Goal: Task Accomplishment & Management: Manage account settings

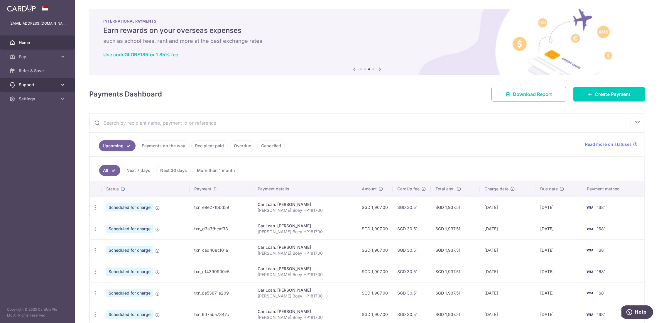
click at [59, 85] on link "Support" at bounding box center [37, 85] width 75 height 14
click at [35, 109] on link "Contact Us" at bounding box center [37, 113] width 75 height 14
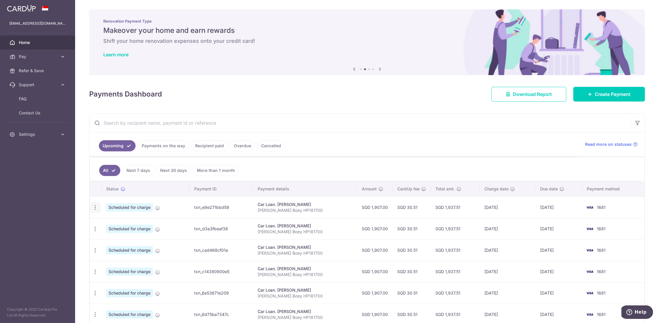
click at [96, 207] on icon "button" at bounding box center [95, 208] width 6 height 6
click at [116, 224] on span "Update payment" at bounding box center [127, 223] width 40 height 7
radio input "true"
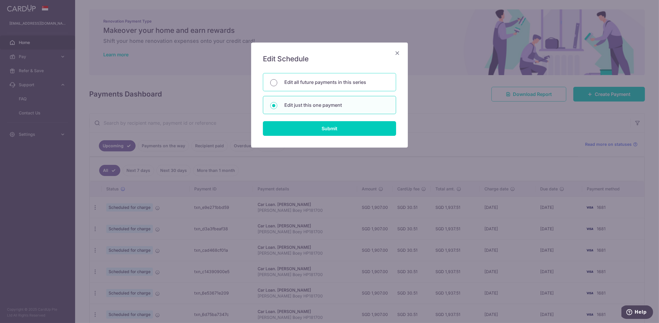
click at [276, 81] on input "Edit all future payments in this series" at bounding box center [273, 82] width 7 height 7
radio input "true"
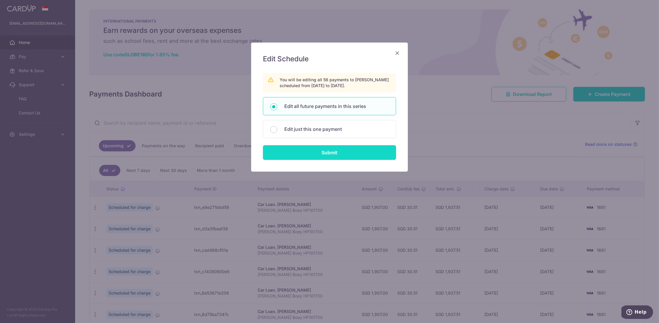
click at [328, 149] on input "Submit" at bounding box center [329, 152] width 133 height 15
radio input "true"
type input "1,907.00"
type input "Chong Siew Boey HP181700"
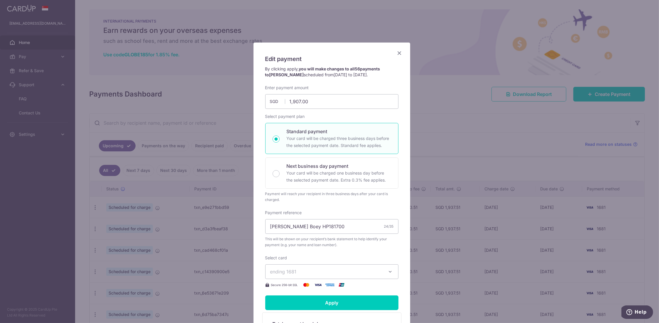
click at [388, 271] on icon "button" at bounding box center [391, 272] width 6 height 6
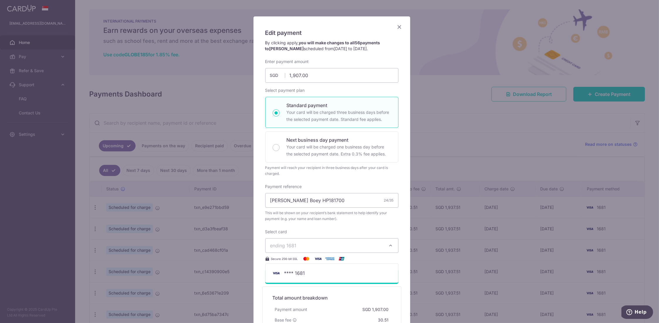
scroll to position [59, 0]
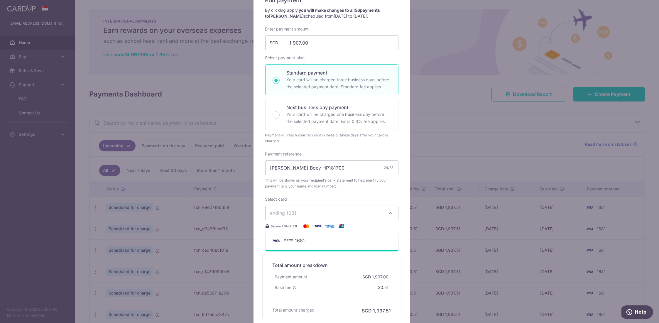
click at [317, 211] on span "ending 1681" at bounding box center [326, 213] width 113 height 7
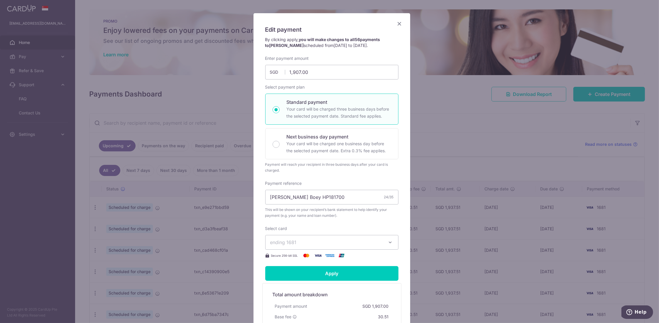
click at [391, 240] on icon "button" at bounding box center [391, 243] width 6 height 6
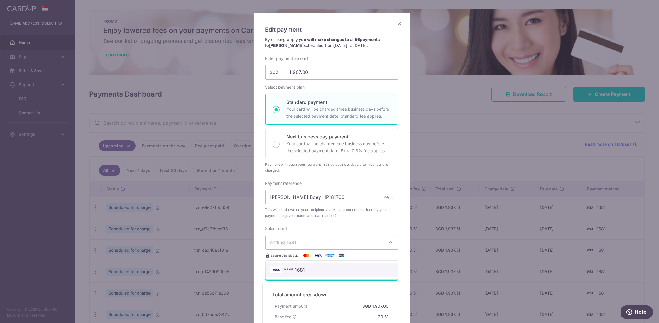
click at [314, 267] on span "**** 1681" at bounding box center [331, 270] width 123 height 7
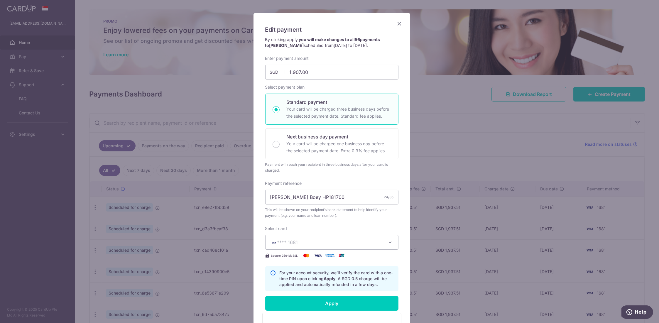
click at [281, 227] on label "Select card" at bounding box center [276, 229] width 22 height 6
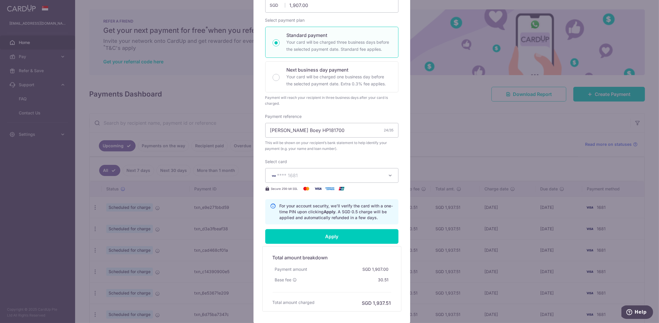
scroll to position [117, 0]
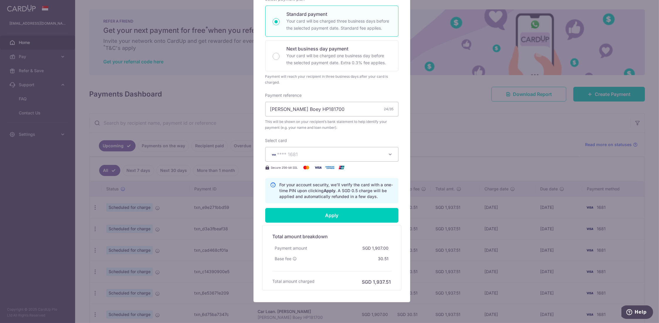
click at [388, 154] on icon "button" at bounding box center [391, 154] width 6 height 6
click at [306, 155] on span "**** 1681" at bounding box center [326, 154] width 113 height 7
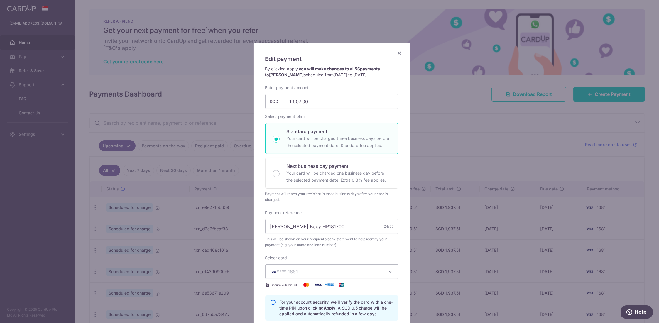
click at [397, 53] on icon "Close" at bounding box center [399, 52] width 7 height 7
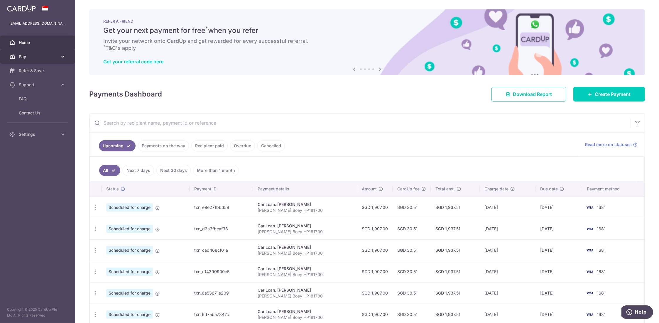
click at [46, 56] on span "Pay" at bounding box center [38, 57] width 39 height 6
click at [32, 100] on span "Cards" at bounding box center [38, 99] width 39 height 6
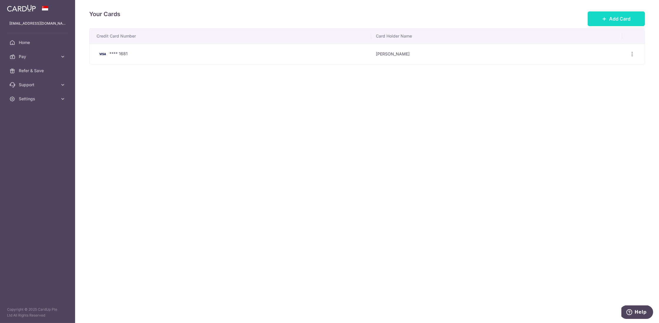
click at [612, 19] on span "Add Card" at bounding box center [619, 18] width 21 height 7
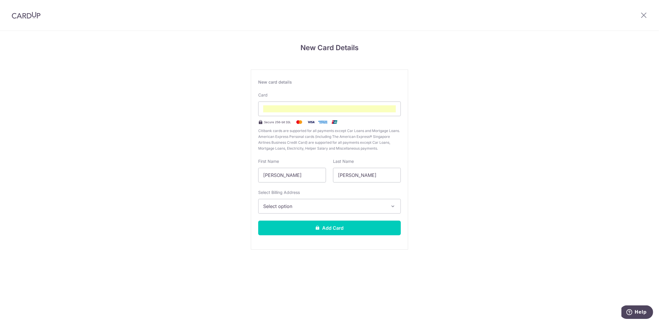
click at [392, 205] on icon "button" at bounding box center [393, 206] width 6 height 6
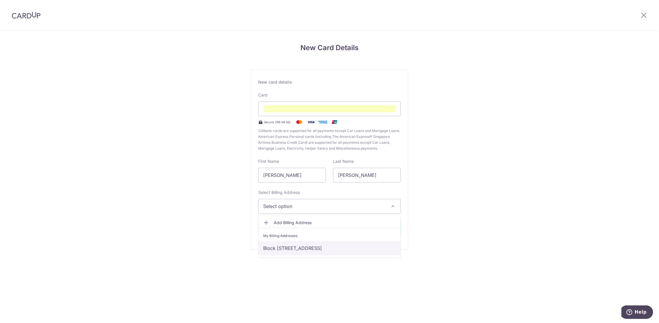
click at [325, 248] on link "Block 49 Whampoa South #11-08, Singapore, Singapore-330049" at bounding box center [330, 248] width 142 height 14
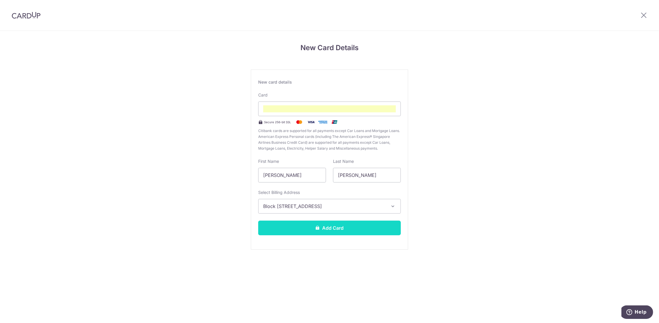
click at [330, 226] on button "Add Card" at bounding box center [329, 228] width 143 height 15
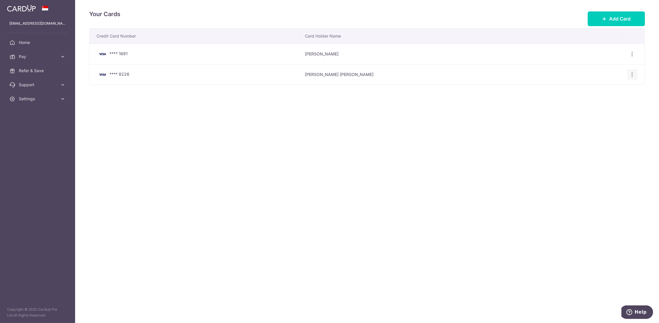
click at [632, 73] on icon "button" at bounding box center [633, 75] width 6 height 6
click at [607, 90] on span "View/Edit" at bounding box center [613, 90] width 40 height 7
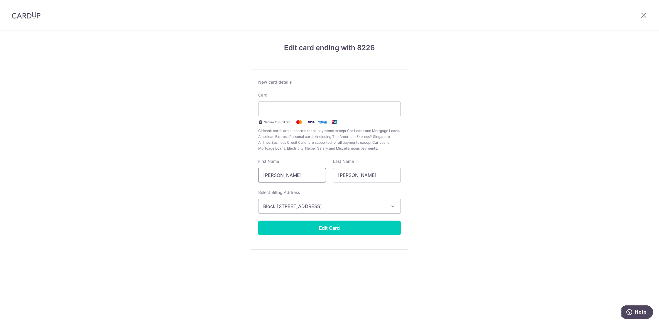
drag, startPoint x: 290, startPoint y: 175, endPoint x: 236, endPoint y: 176, distance: 54.0
click at [236, 176] on div "Edit card ending with 8226 New card details Card Secure 256-bit SSL Citibank ca…" at bounding box center [329, 154] width 659 height 247
type input "June"
click at [204, 195] on div "Edit card ending with 8226 New card details Card Secure 256-bit SSL Citibank ca…" at bounding box center [329, 154] width 659 height 247
click at [330, 228] on button "Edit Card" at bounding box center [329, 228] width 143 height 15
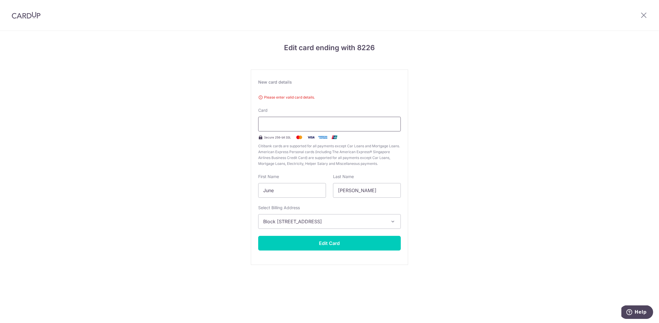
click at [293, 127] on div at bounding box center [329, 124] width 143 height 15
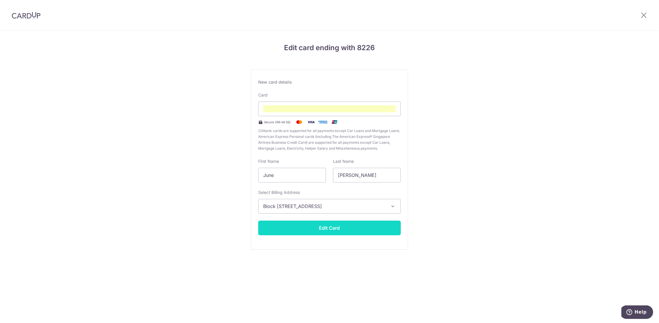
click at [336, 225] on button "Edit Card" at bounding box center [329, 228] width 143 height 15
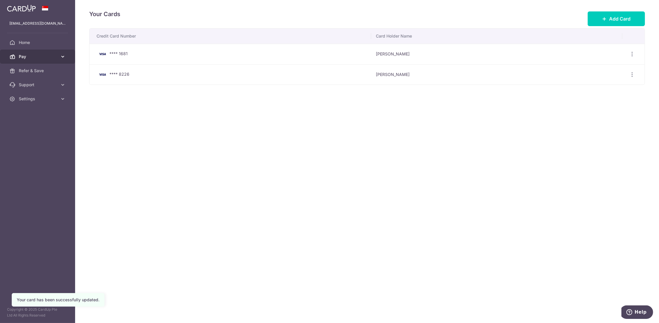
click at [36, 54] on span "Pay" at bounding box center [38, 57] width 39 height 6
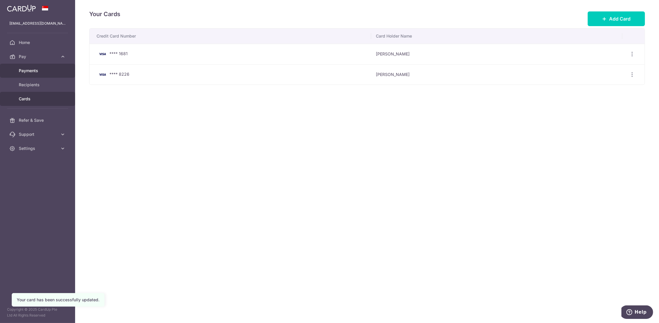
click at [32, 68] on span "Payments" at bounding box center [38, 71] width 39 height 6
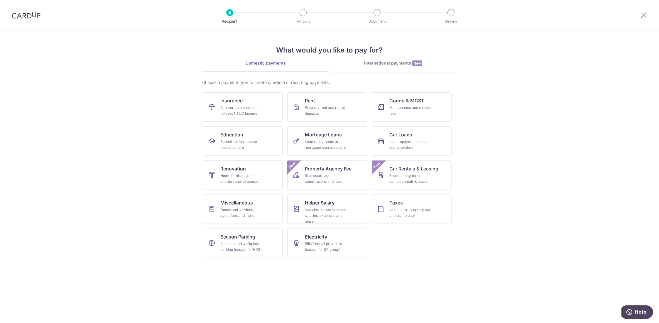
click at [36, 18] on img at bounding box center [26, 15] width 29 height 7
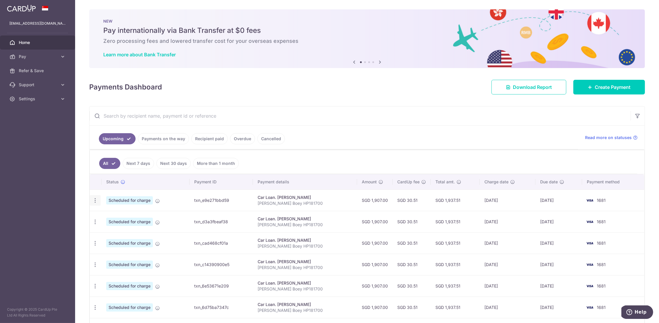
click at [95, 198] on icon "button" at bounding box center [95, 201] width 6 height 6
click at [132, 213] on span "Update payment" at bounding box center [127, 216] width 40 height 7
radio input "true"
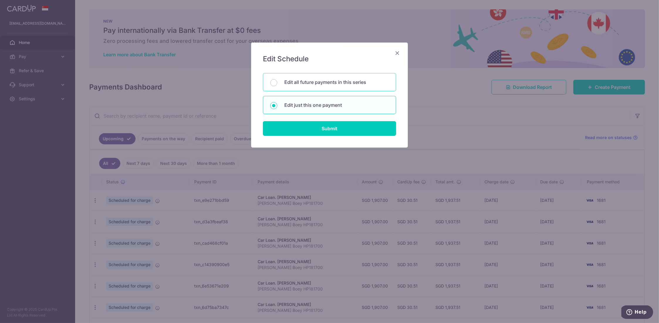
click at [280, 82] on div "Edit all future payments in this series" at bounding box center [329, 82] width 133 height 18
radio input "true"
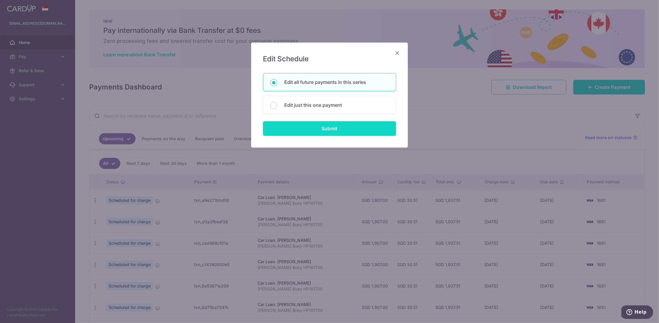
click at [333, 128] on input "Submit" at bounding box center [329, 128] width 133 height 15
radio input "true"
type input "1,907.00"
type input "Chong Siew Boey HP181700"
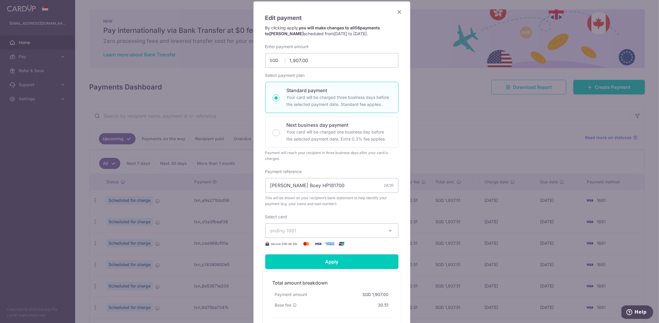
scroll to position [59, 0]
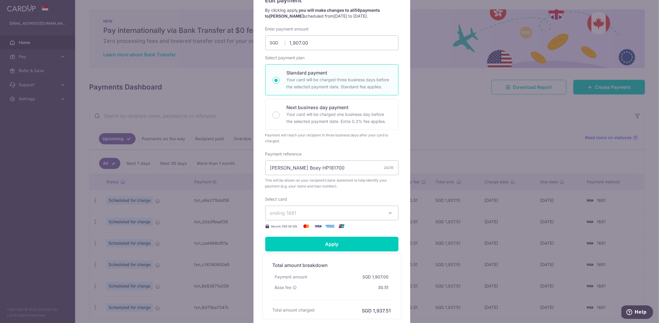
click at [389, 213] on icon "button" at bounding box center [391, 213] width 6 height 6
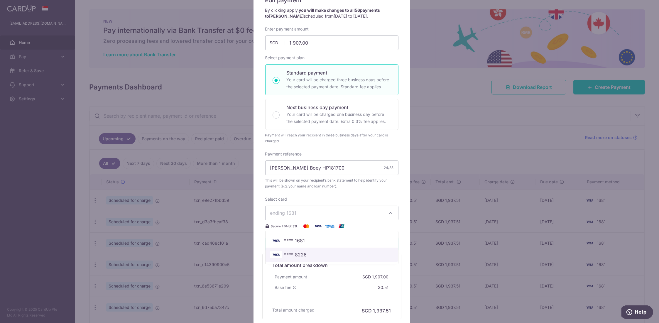
click at [301, 254] on span "**** 8226" at bounding box center [295, 254] width 23 height 7
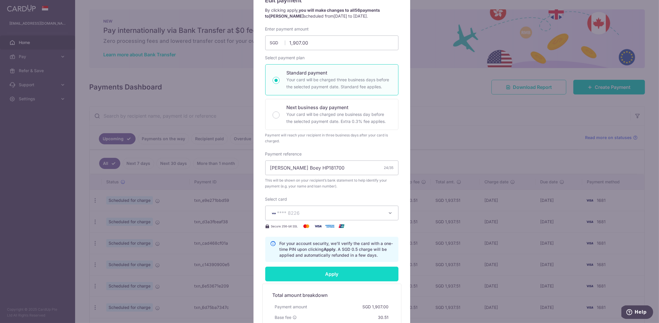
click at [332, 274] on input "Apply" at bounding box center [331, 274] width 133 height 15
click at [335, 273] on input "Apply" at bounding box center [331, 274] width 133 height 15
type input "Successfully Applied"
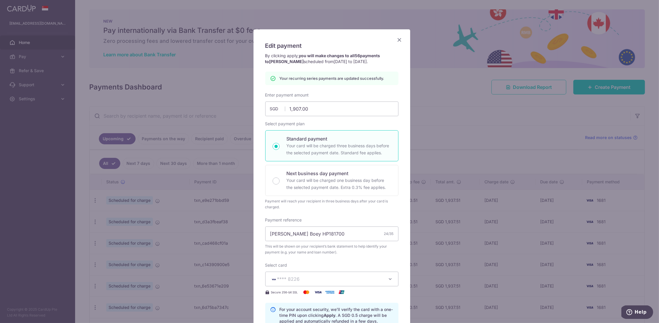
scroll to position [0, 0]
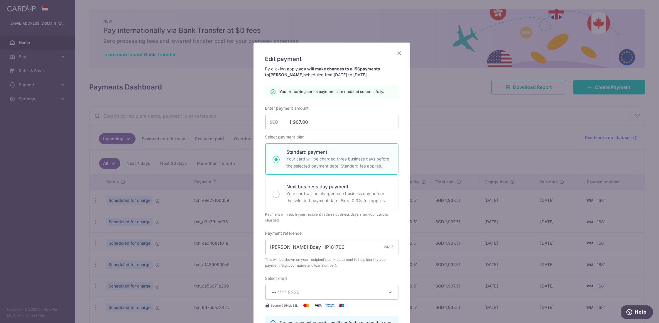
click at [398, 53] on icon "Close" at bounding box center [399, 52] width 7 height 7
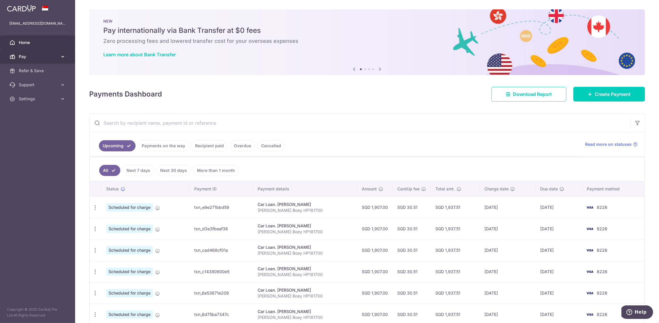
click at [26, 56] on span "Pay" at bounding box center [38, 57] width 39 height 6
click at [33, 101] on span "Cards" at bounding box center [38, 99] width 39 height 6
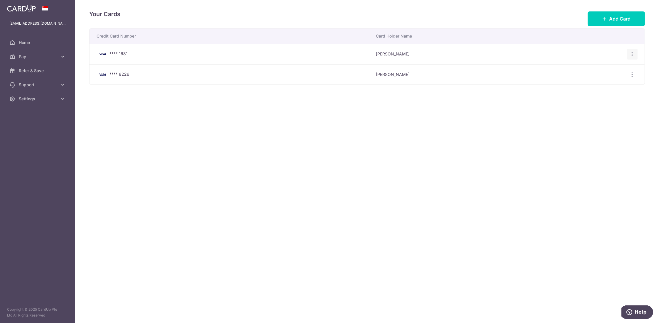
click at [632, 52] on icon "button" at bounding box center [633, 54] width 6 height 6
click at [599, 85] on span "Delete" at bounding box center [613, 84] width 40 height 7
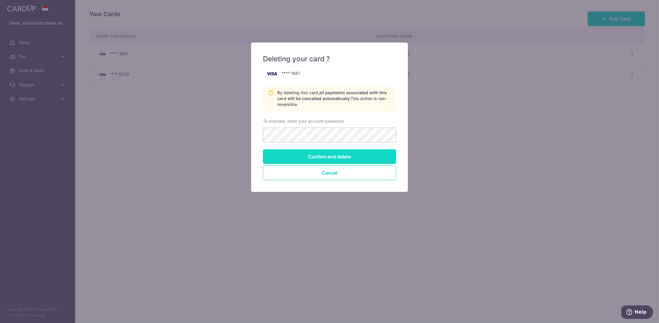
click at [326, 156] on input "Confirm and delete" at bounding box center [329, 156] width 133 height 15
